Goal: Navigation & Orientation: Understand site structure

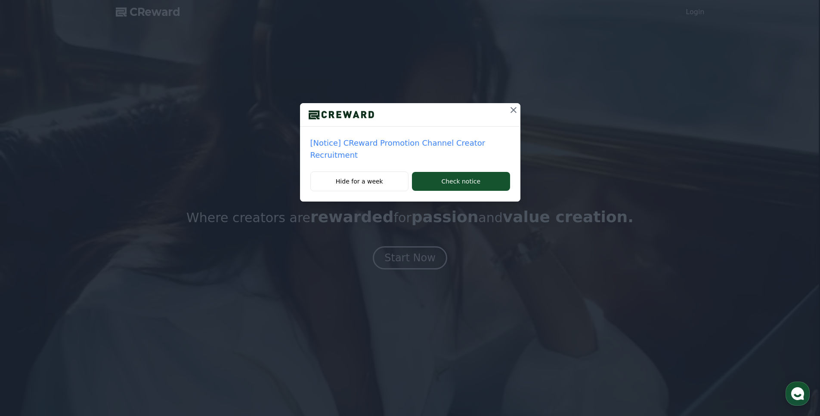
click at [509, 108] on icon at bounding box center [513, 110] width 10 height 10
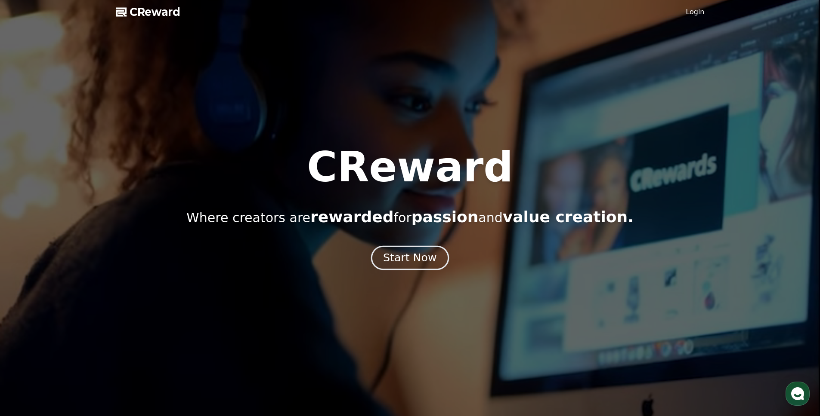
click at [411, 256] on div "Start Now" at bounding box center [409, 258] width 53 height 15
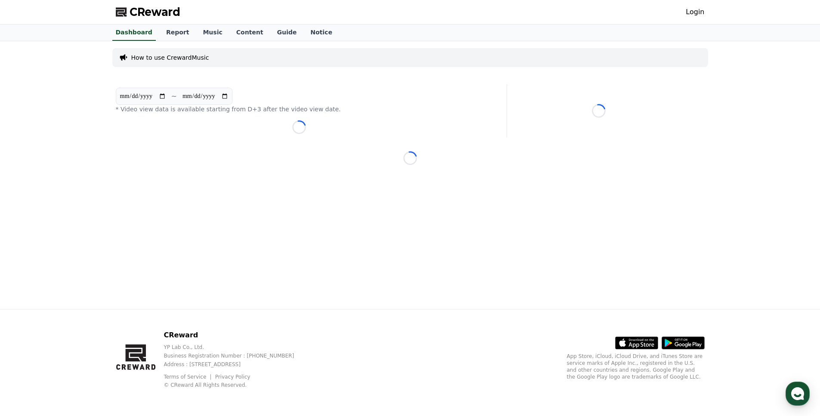
click at [154, 59] on p "How to use CrewardMusic" at bounding box center [170, 57] width 78 height 9
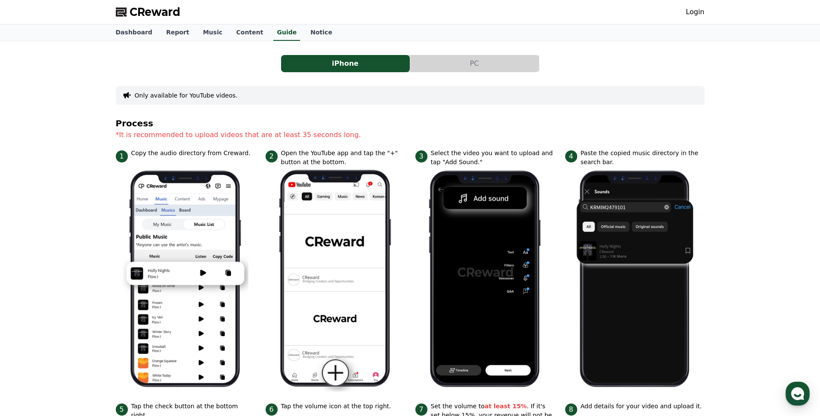
click at [467, 60] on button "PC" at bounding box center [474, 63] width 129 height 17
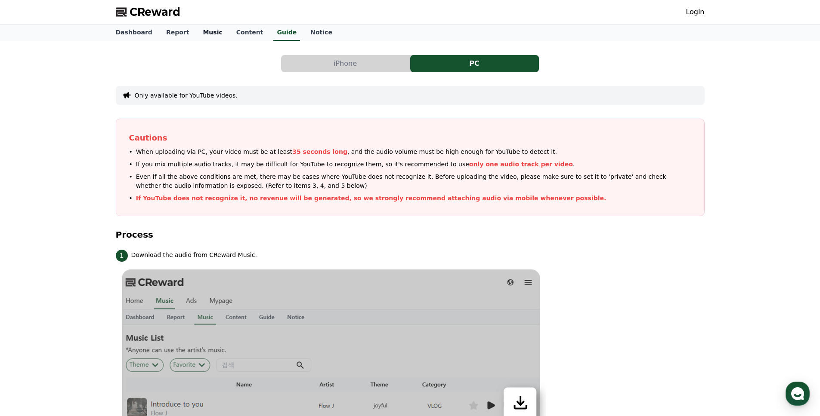
click at [203, 26] on link "Music" at bounding box center [212, 33] width 33 height 16
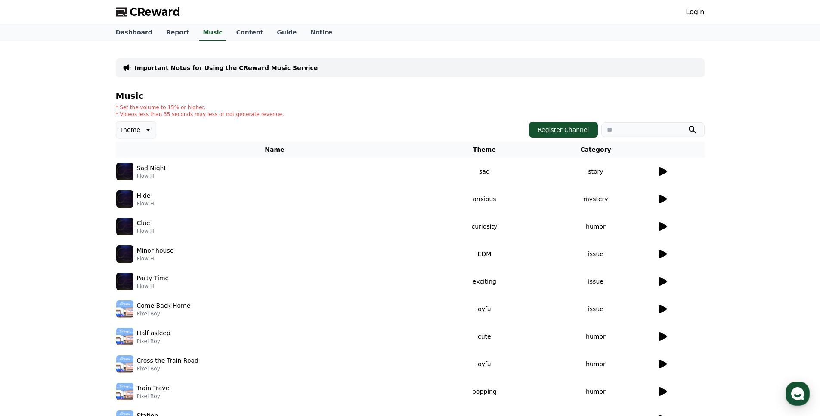
scroll to position [128, 0]
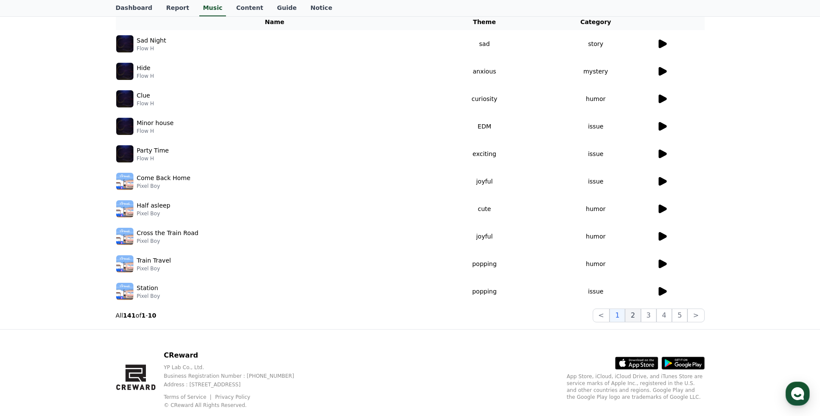
click at [630, 317] on button "2" at bounding box center [632, 316] width 15 height 14
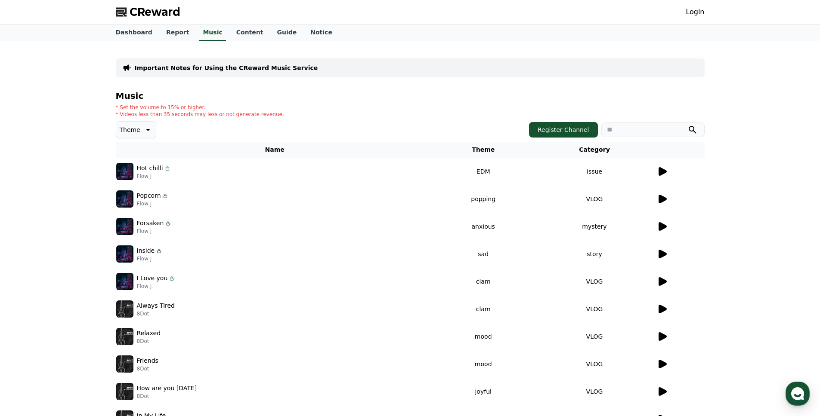
click at [661, 172] on icon at bounding box center [662, 171] width 8 height 9
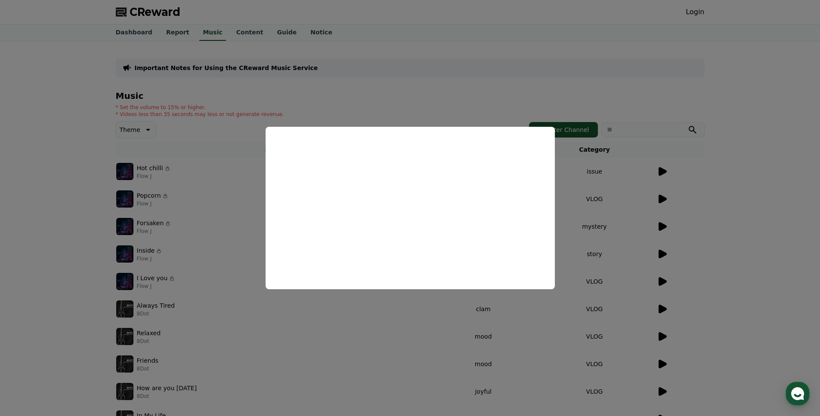
click at [239, 166] on button "close modal" at bounding box center [410, 208] width 820 height 416
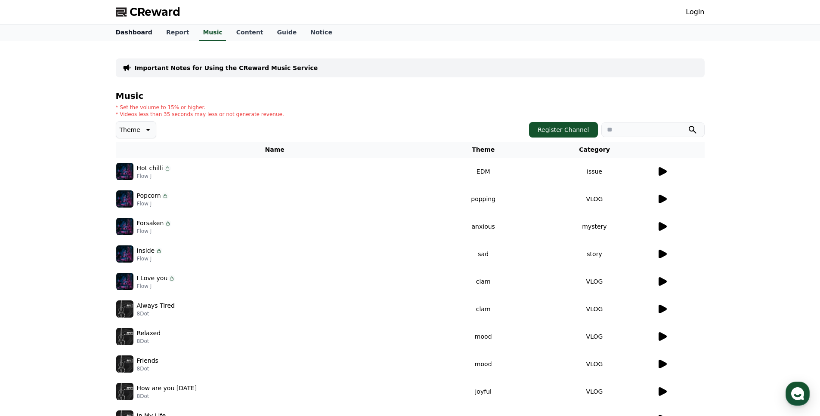
click at [128, 31] on link "Dashboard" at bounding box center [134, 33] width 50 height 16
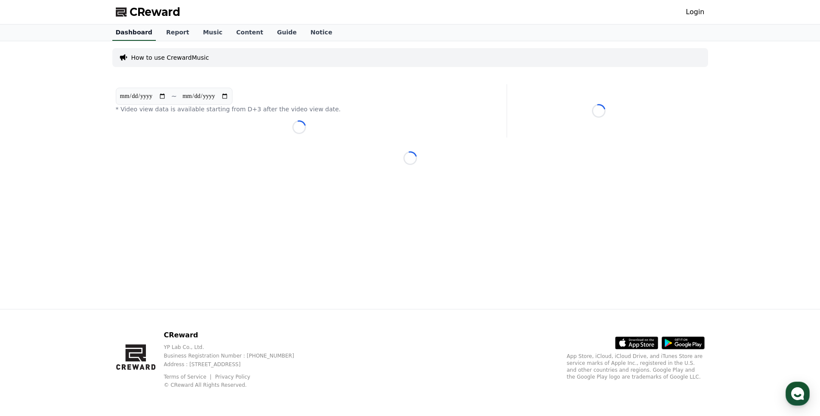
click at [136, 34] on link "Dashboard" at bounding box center [133, 33] width 43 height 16
click at [178, 34] on link "Report" at bounding box center [177, 33] width 37 height 16
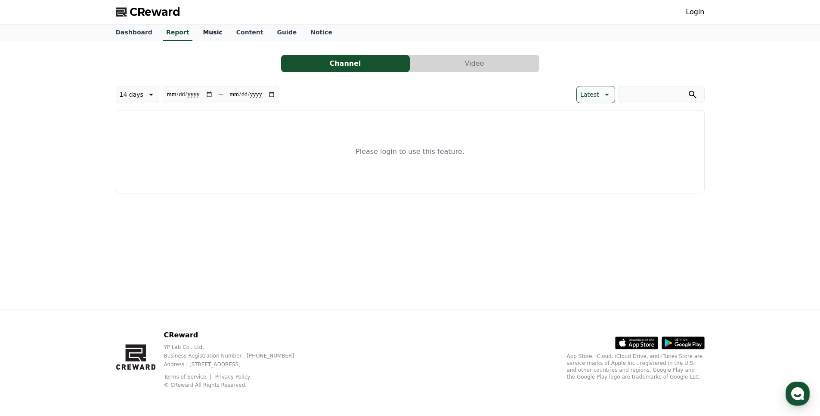
click at [207, 31] on link "Music" at bounding box center [212, 33] width 33 height 16
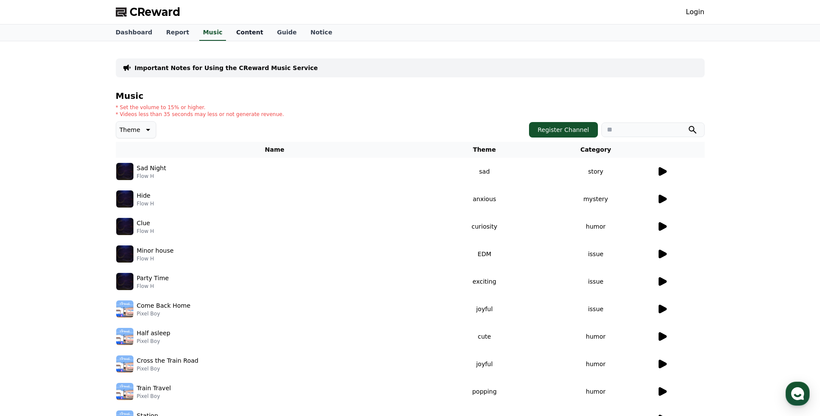
click at [250, 34] on link "Content" at bounding box center [249, 33] width 41 height 16
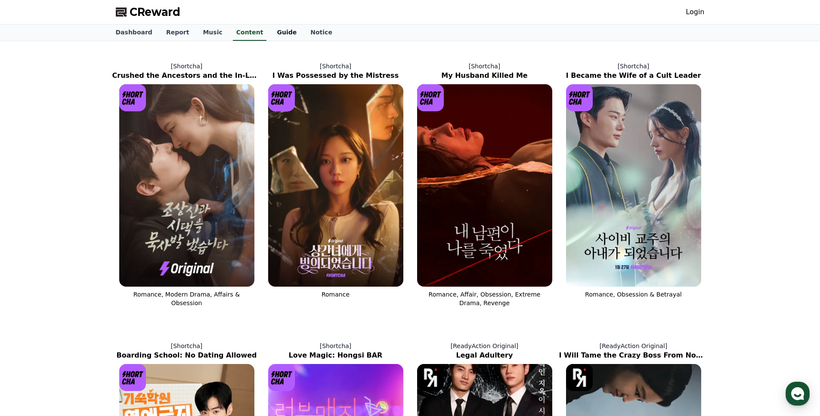
click at [275, 34] on link "Guide" at bounding box center [287, 33] width 34 height 16
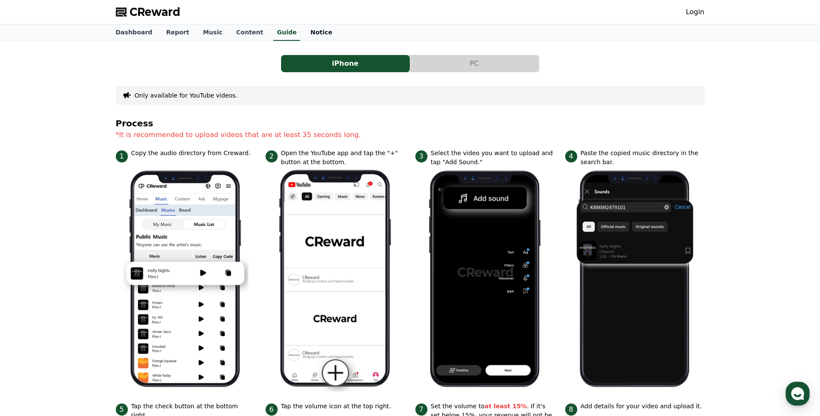
click at [311, 33] on link "Notice" at bounding box center [321, 33] width 36 height 16
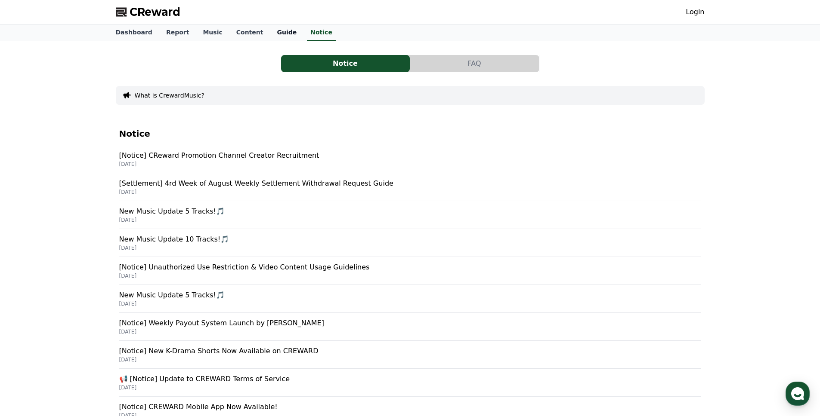
click at [270, 36] on link "Guide" at bounding box center [287, 33] width 34 height 16
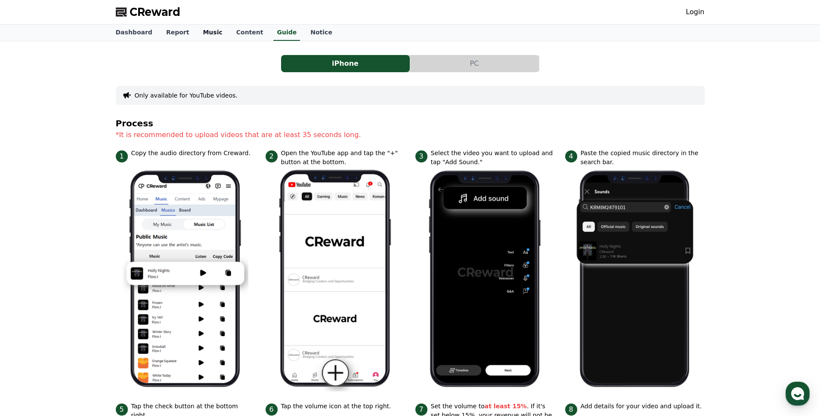
click at [216, 34] on link "Music" at bounding box center [212, 33] width 33 height 16
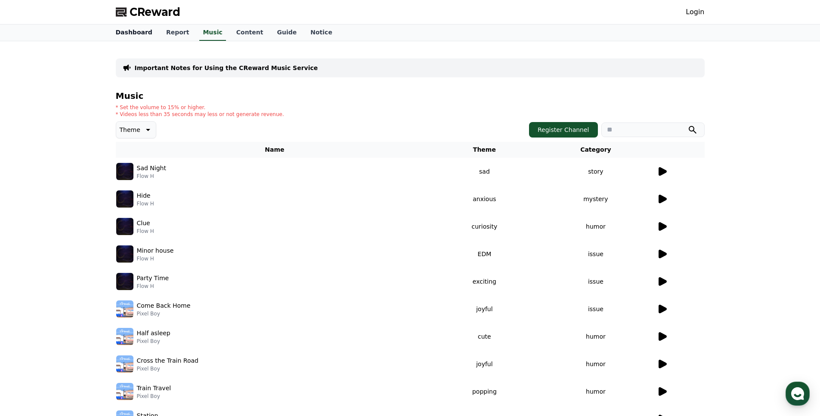
click at [140, 36] on link "Dashboard" at bounding box center [134, 33] width 50 height 16
